Goal: Communication & Community: Answer question/provide support

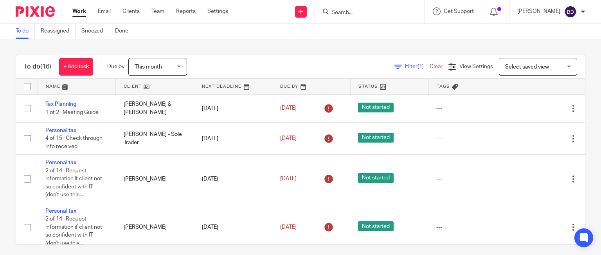
click at [361, 10] on input "Search" at bounding box center [366, 12] width 70 height 7
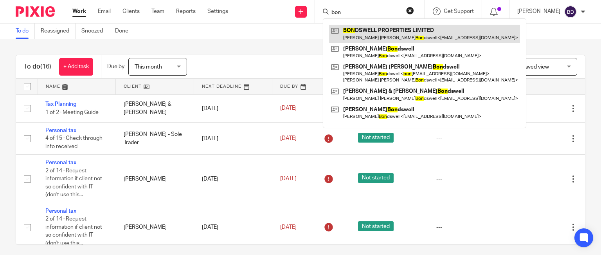
type input "bon"
click at [406, 35] on link at bounding box center [424, 34] width 191 height 18
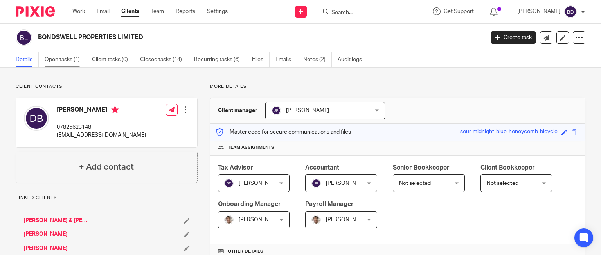
click at [64, 57] on link "Open tasks (1)" at bounding box center [65, 59] width 41 height 15
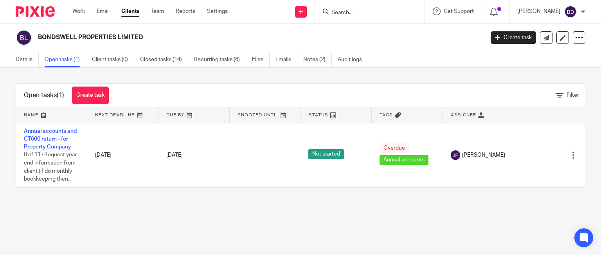
click at [366, 11] on input "Search" at bounding box center [366, 12] width 70 height 7
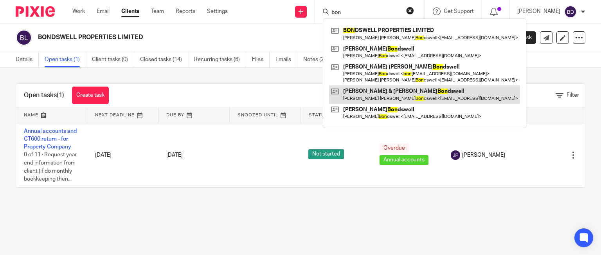
type input "bon"
click at [418, 92] on link at bounding box center [424, 94] width 191 height 18
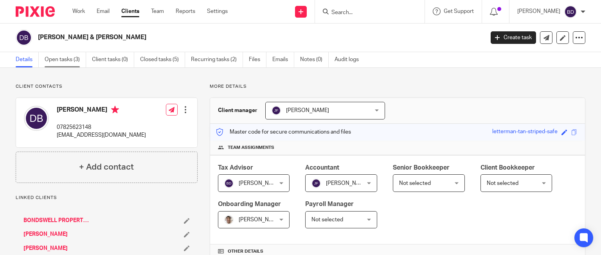
click at [74, 58] on link "Open tasks (3)" at bounding box center [65, 59] width 41 height 15
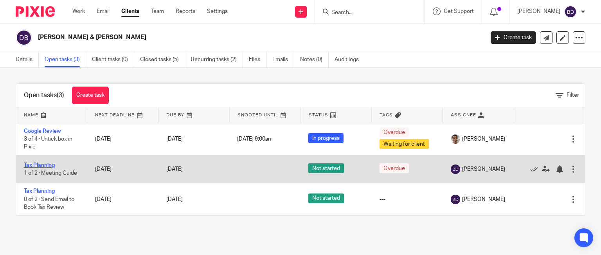
click at [49, 164] on link "Tax Planning" at bounding box center [39, 164] width 31 height 5
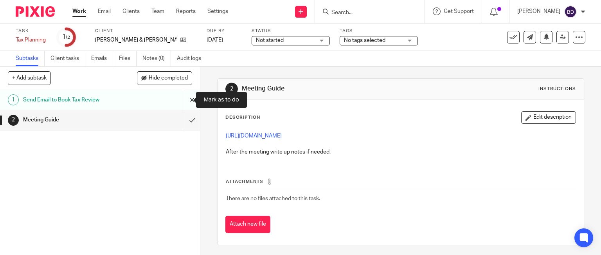
click at [185, 97] on input "submit" at bounding box center [100, 100] width 200 height 20
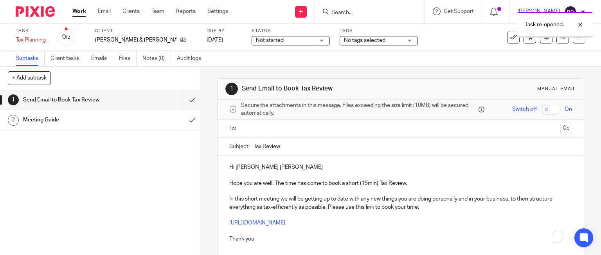
click at [282, 130] on input "text" at bounding box center [400, 128] width 313 height 9
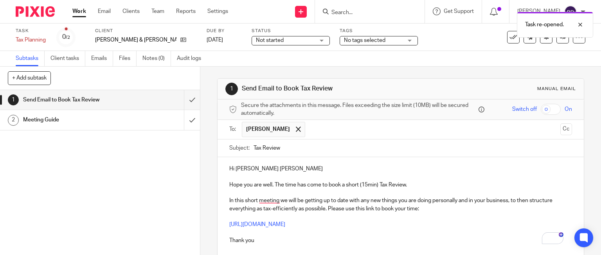
click at [274, 167] on p "Hi Doreen Sandra" at bounding box center [400, 169] width 343 height 8
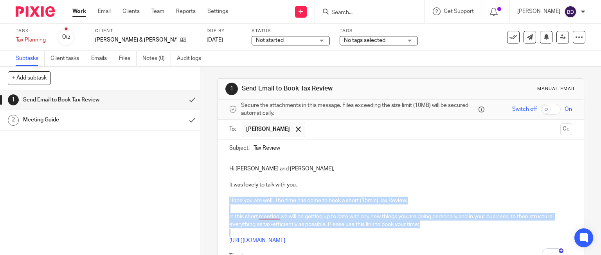
drag, startPoint x: 227, startPoint y: 199, endPoint x: 427, endPoint y: 230, distance: 202.6
click at [427, 230] on div "Hi Doreen and Michael, It was lovely to talk with you. Hope you are well. The t…" at bounding box center [400, 211] width 366 height 109
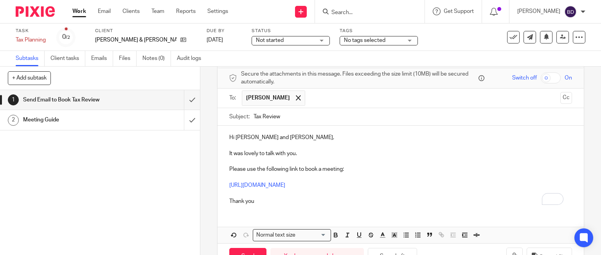
scroll to position [39, 0]
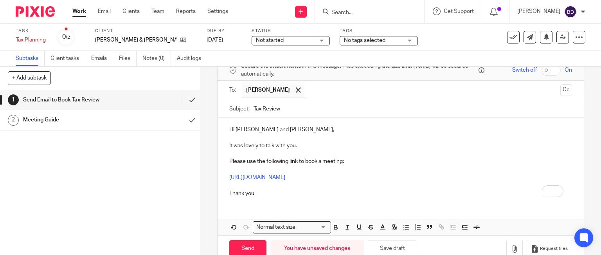
click at [274, 193] on p "Thank you" at bounding box center [400, 189] width 343 height 16
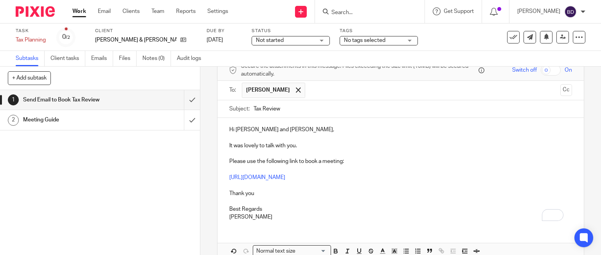
click at [242, 208] on p "Best Regards" at bounding box center [400, 209] width 343 height 8
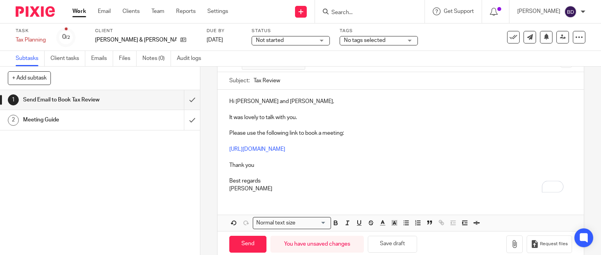
scroll to position [80, 0]
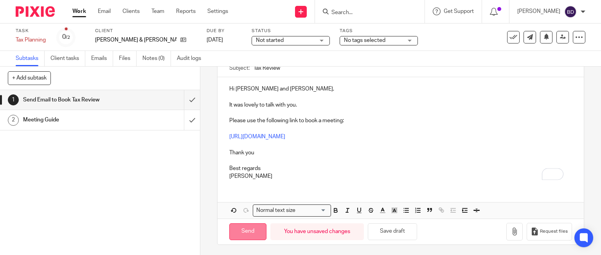
click at [248, 231] on input "Send" at bounding box center [247, 231] width 37 height 17
type input "Sent"
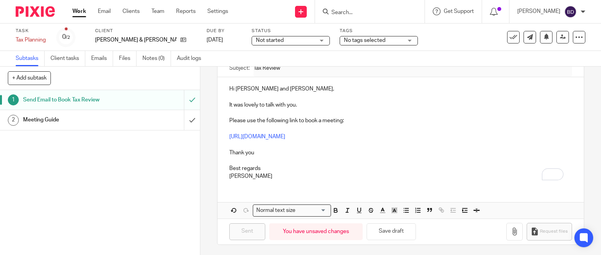
click at [335, 14] on input "Search" at bounding box center [366, 12] width 70 height 7
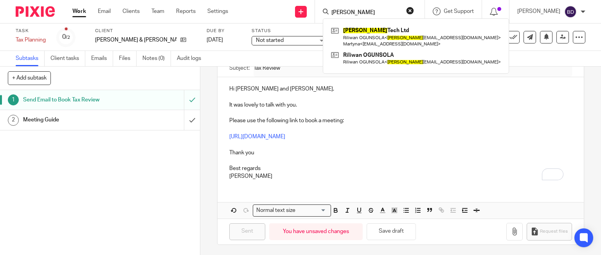
type input "RAo"
